Goal: Go to known website: Access a specific website the user already knows

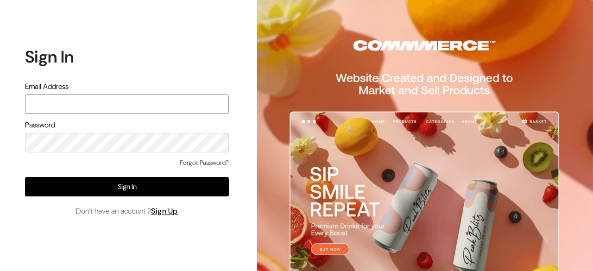
paste input "mayank@commmerce.com"
type input "mayank@commmerce.com"
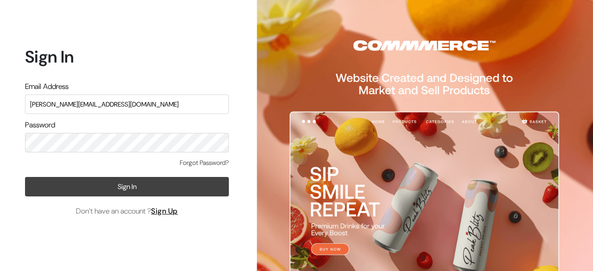
click at [122, 183] on button "Sign In" at bounding box center [127, 186] width 204 height 19
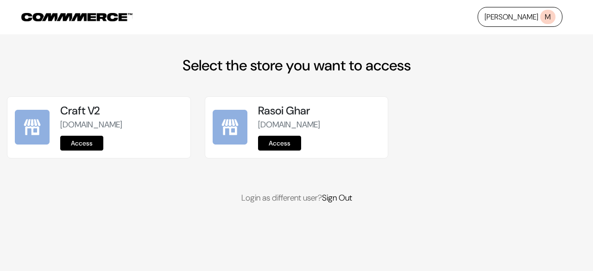
click at [97, 138] on link "Access" at bounding box center [81, 143] width 43 height 15
